Goal: Information Seeking & Learning: Check status

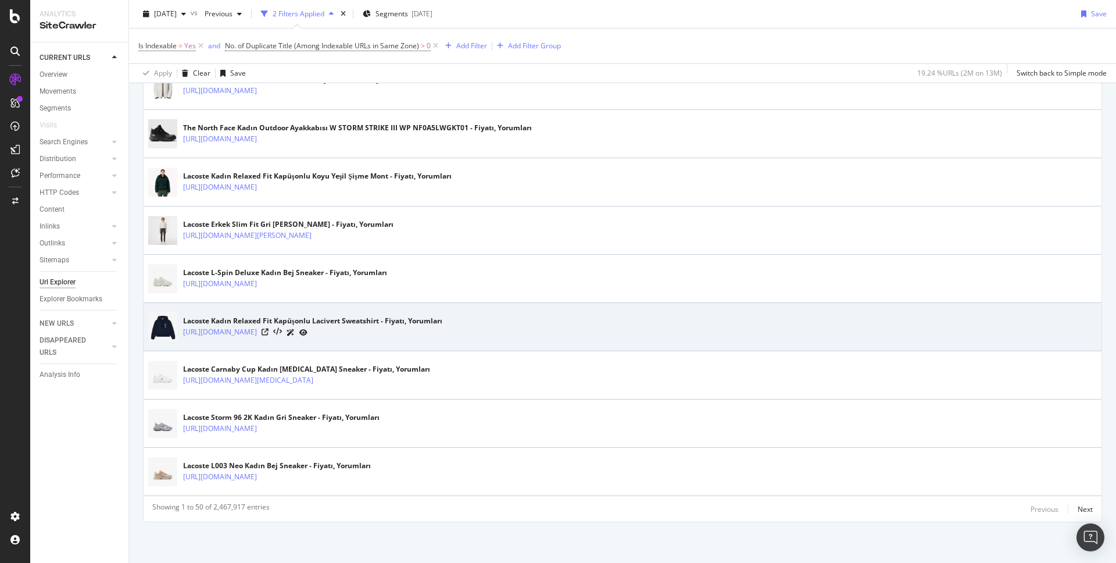
scroll to position [754, 0]
